Goal: Communication & Community: Answer question/provide support

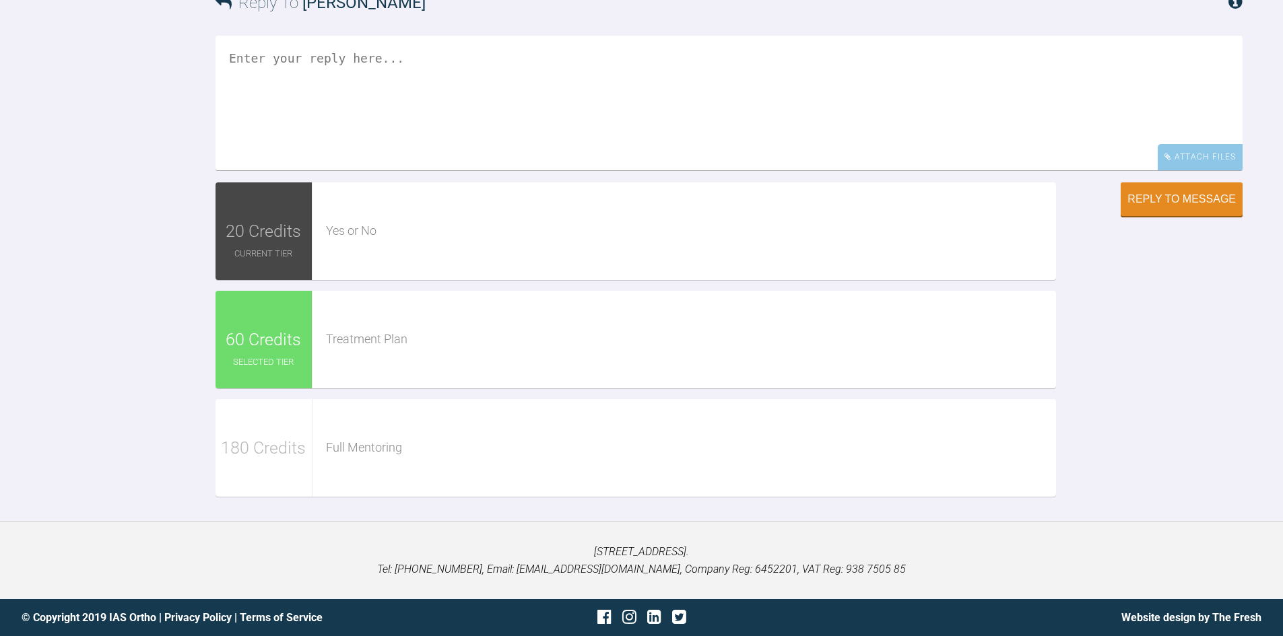
scroll to position [2760, 0]
click at [257, 170] on textarea at bounding box center [728, 103] width 1027 height 135
type textarea "H"
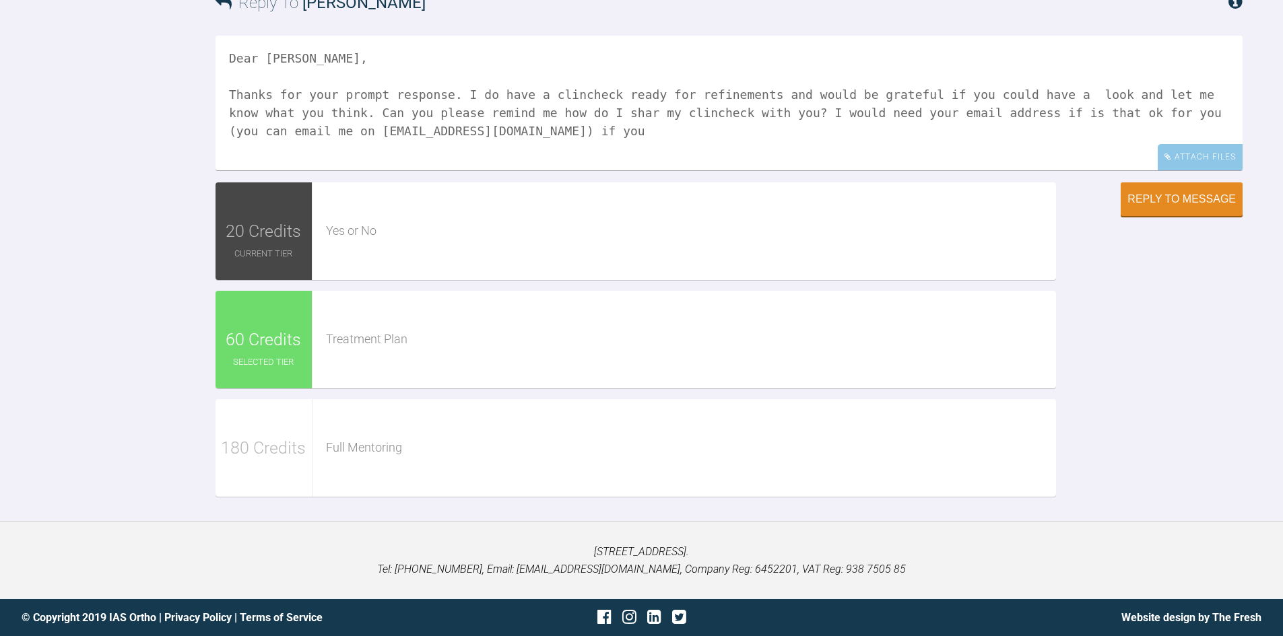
scroll to position [2962, 0]
click at [448, 170] on textarea "Dear James, Thanks for your prompt response. I do have a clincheck ready for re…" at bounding box center [728, 103] width 1027 height 135
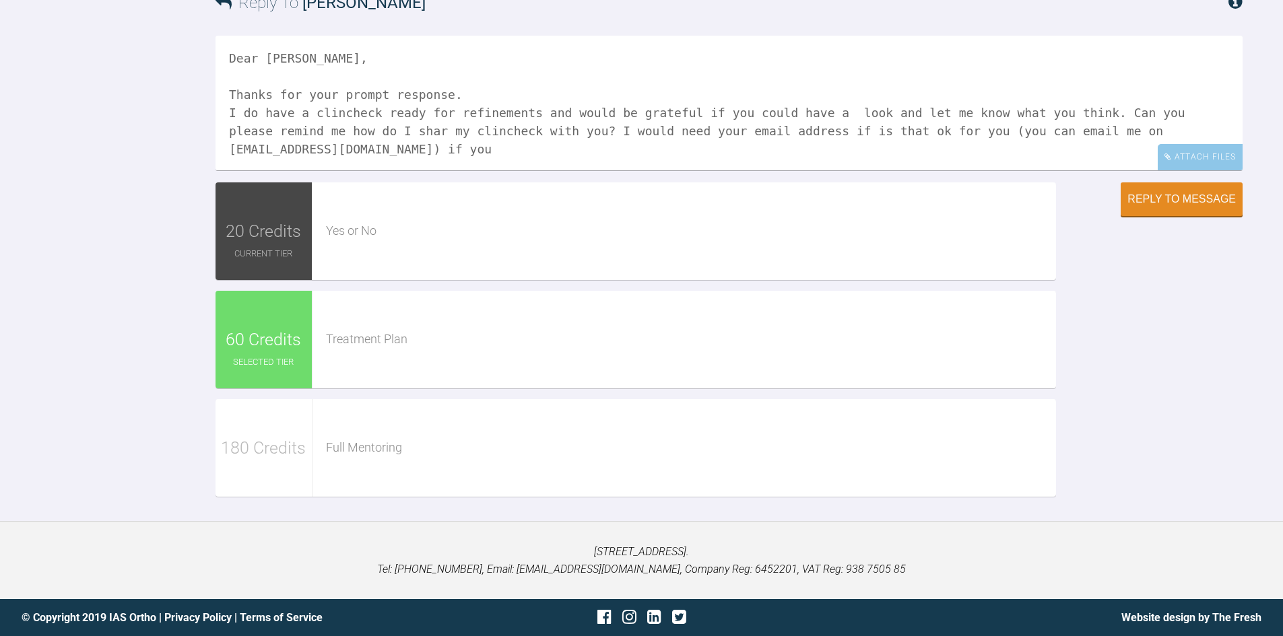
scroll to position [2917, 0]
click at [544, 170] on textarea "Dear James, Thanks for your prompt response. I do have a clincheck ready for re…" at bounding box center [728, 103] width 1027 height 135
click at [829, 170] on textarea "Dear James, Thanks for your prompt response. I do have a clincheck ready for re…" at bounding box center [728, 103] width 1027 height 135
click at [313, 170] on textarea "Dear James, Thanks for your prompt response. I do have a clincheck ready for re…" at bounding box center [728, 103] width 1027 height 135
drag, startPoint x: 1215, startPoint y: 401, endPoint x: 1157, endPoint y: 402, distance: 58.6
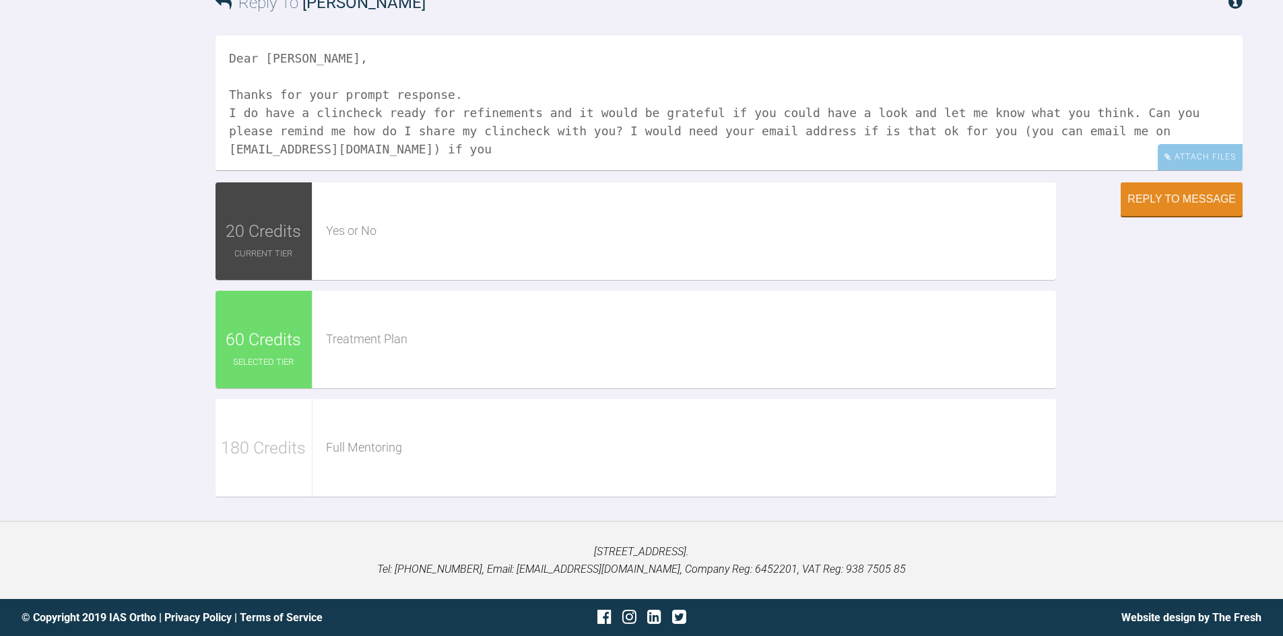
click at [1157, 170] on textarea "Dear James, Thanks for your prompt response. I do have a clincheck ready for re…" at bounding box center [728, 103] width 1027 height 135
drag, startPoint x: 723, startPoint y: 259, endPoint x: 1031, endPoint y: 267, distance: 308.5
copy div "auxillary attachments with the view to get vertical settling."
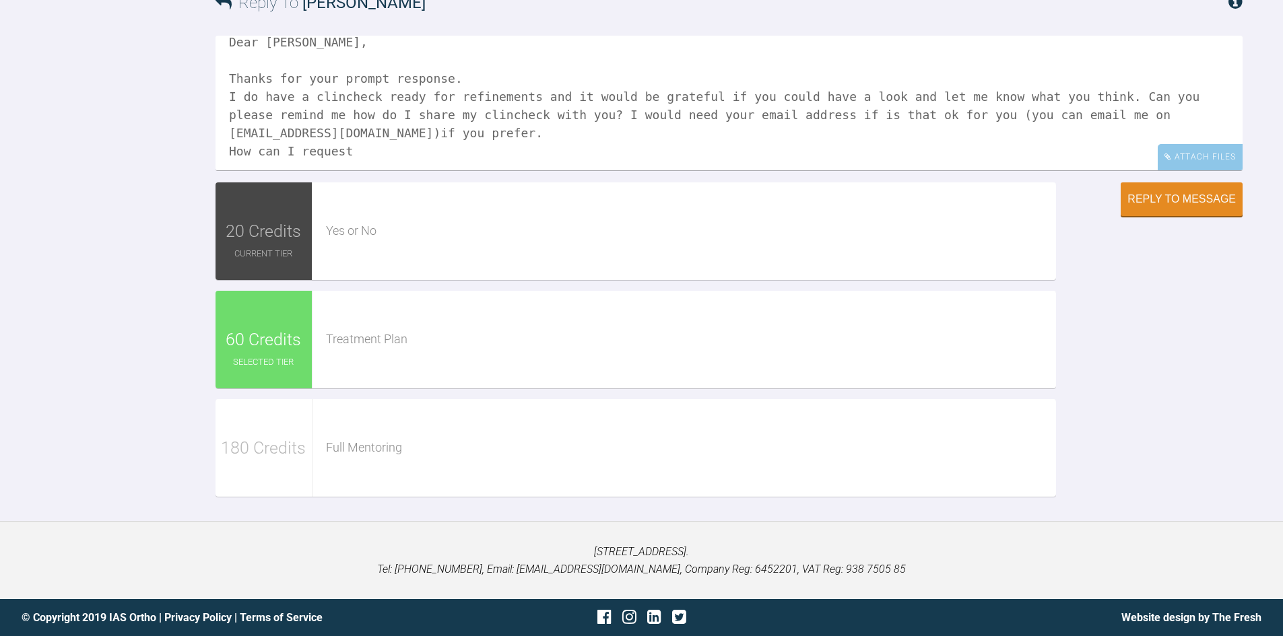
scroll to position [20, 0]
click at [352, 170] on textarea "Dear James, Thanks for your prompt response. I do have a clincheck ready for re…" at bounding box center [728, 103] width 1027 height 135
paste textarea "auxillary attachments with the view to get vertical settling."
click at [349, 170] on textarea "Dear James, Thanks for your prompt response. I do have a clincheck ready for re…" at bounding box center [728, 103] width 1027 height 135
click at [759, 170] on textarea "Dear James, Thanks for your prompt response. I do have a clincheck ready for re…" at bounding box center [728, 103] width 1027 height 135
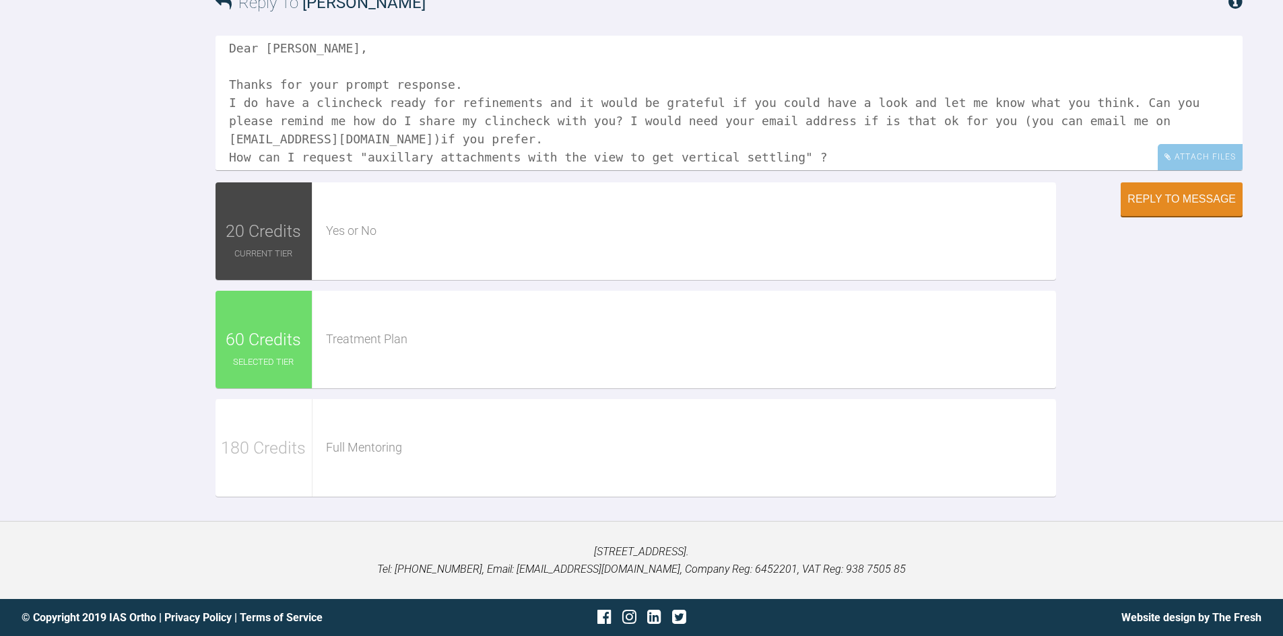
scroll to position [77, 0]
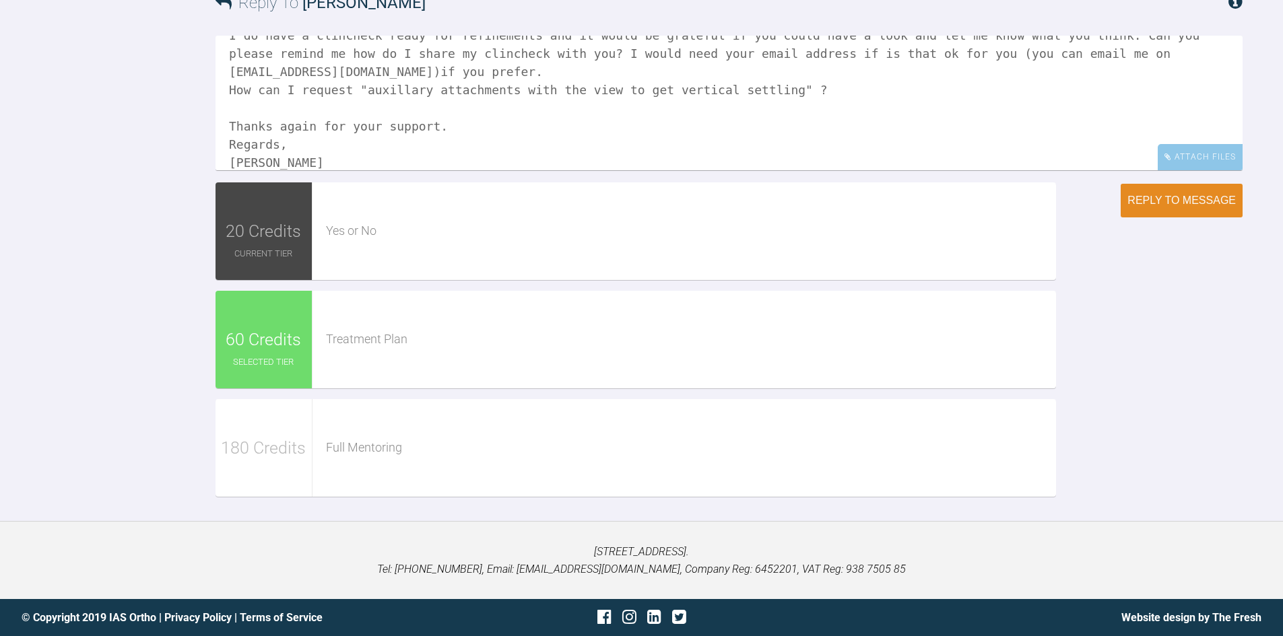
type textarea "Dear James, Thanks for your prompt response. I do have a clincheck ready for re…"
click at [1188, 207] on div "Reply to Message" at bounding box center [1181, 201] width 108 height 12
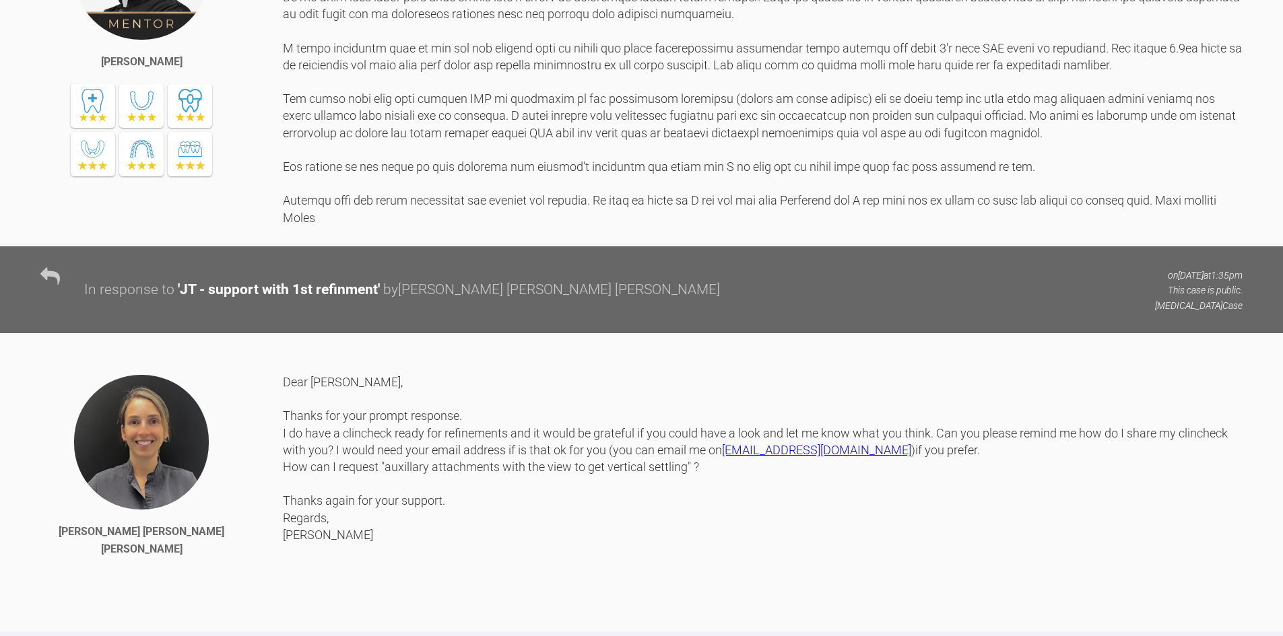
scroll to position [1932, 0]
